Goal: Information Seeking & Learning: Check status

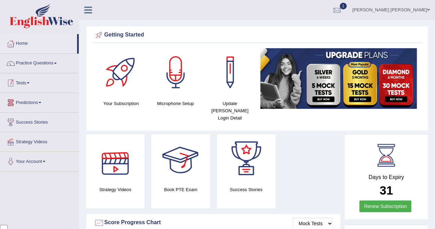
click at [31, 85] on link "Tests" at bounding box center [39, 81] width 78 height 17
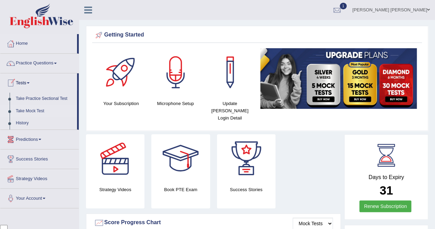
click at [43, 109] on link "Take Mock Test" at bounding box center [45, 111] width 64 height 12
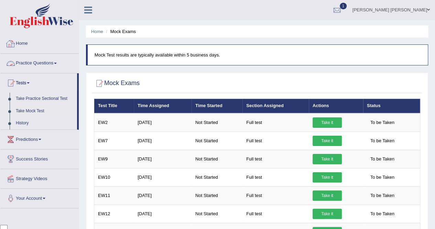
scroll to position [1595, 0]
click at [23, 121] on link "History" at bounding box center [45, 123] width 64 height 12
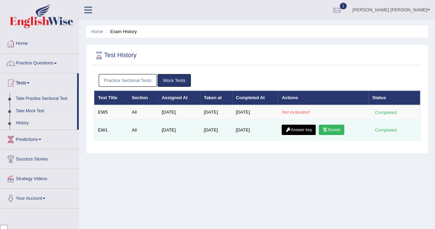
scroll to position [1595, 0]
click at [342, 129] on link "Scores" at bounding box center [331, 129] width 25 height 10
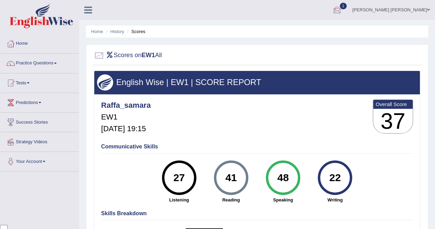
click at [342, 13] on div at bounding box center [337, 10] width 10 height 10
click at [119, 33] on link "History" at bounding box center [117, 31] width 14 height 5
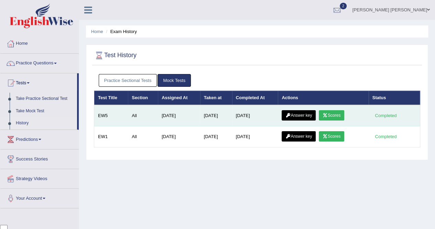
click at [332, 115] on link "Scores" at bounding box center [331, 115] width 25 height 10
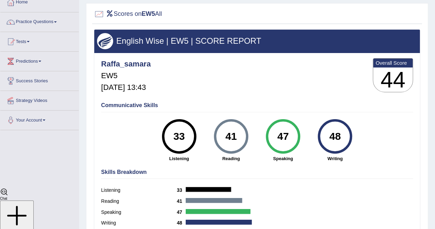
scroll to position [55, 0]
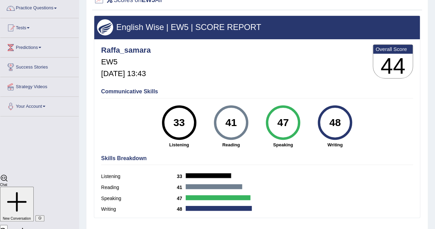
click at [307, 117] on div "47 Speaking" at bounding box center [283, 126] width 52 height 43
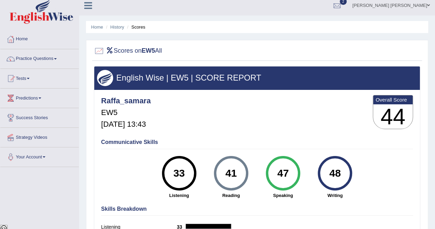
scroll to position [0, 0]
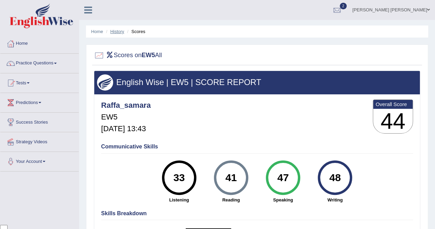
click at [117, 32] on link "History" at bounding box center [117, 31] width 14 height 5
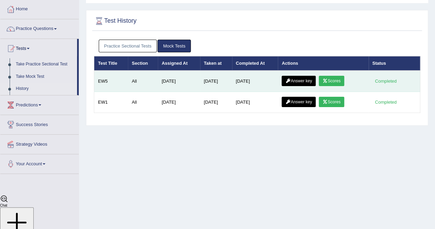
click at [295, 82] on link "Answer key" at bounding box center [298, 81] width 34 height 10
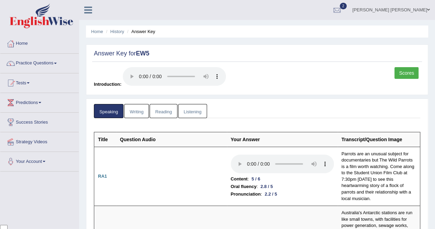
click at [137, 112] on link "Writing" at bounding box center [136, 111] width 25 height 14
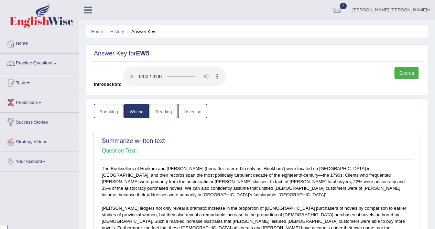
click at [173, 110] on link "Reading" at bounding box center [162, 111] width 27 height 14
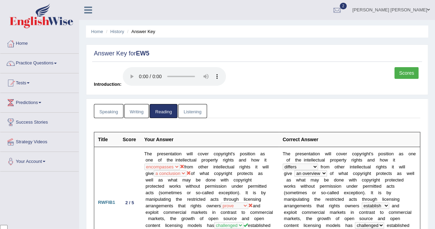
click at [189, 112] on link "Listening" at bounding box center [192, 111] width 29 height 14
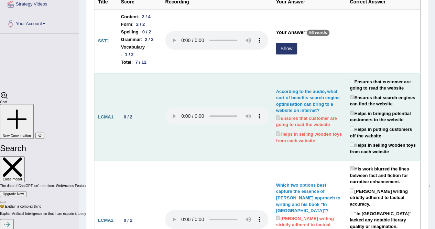
scroll to position [103, 0]
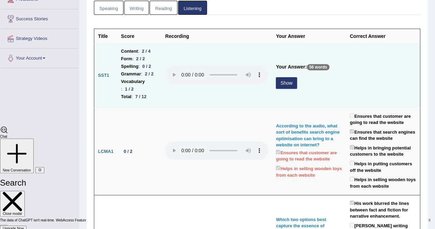
click at [297, 79] on button "Show" at bounding box center [286, 83] width 21 height 12
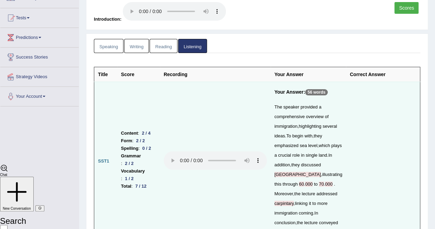
scroll to position [0, 0]
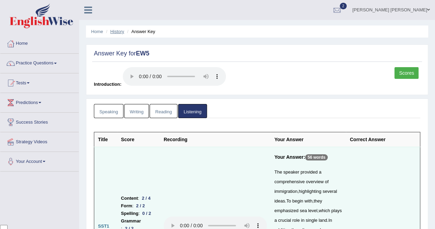
click at [119, 32] on link "History" at bounding box center [117, 31] width 14 height 5
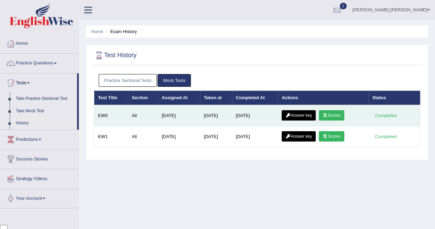
scroll to position [1595, 0]
click at [331, 114] on link "Scores" at bounding box center [331, 115] width 25 height 10
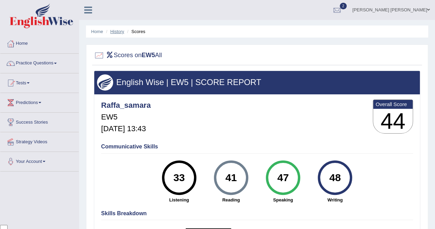
click at [116, 30] on link "History" at bounding box center [117, 31] width 14 height 5
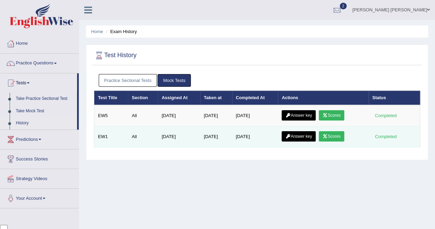
click at [340, 136] on link "Scores" at bounding box center [331, 136] width 25 height 10
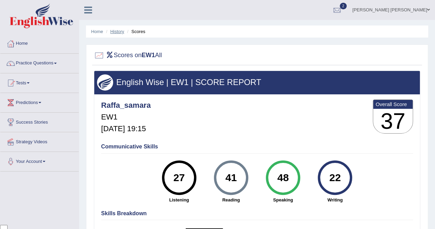
click at [116, 30] on link "History" at bounding box center [117, 31] width 14 height 5
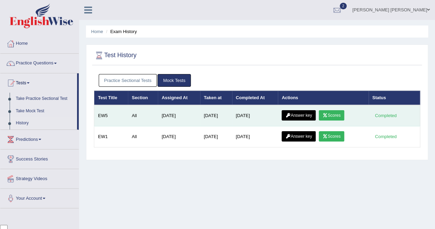
scroll to position [1595, 0]
click at [336, 115] on link "Scores" at bounding box center [331, 115] width 25 height 10
